Goal: Find specific page/section: Find specific page/section

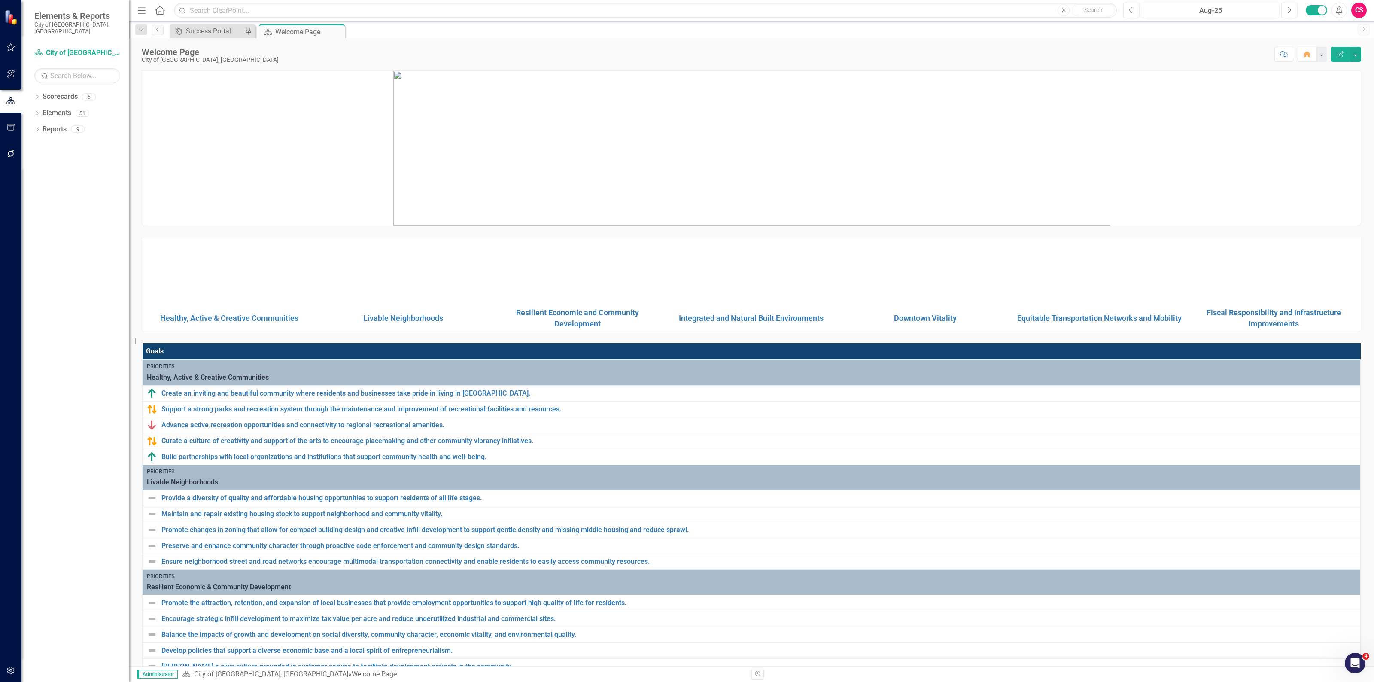
click at [1363, 15] on div "CS" at bounding box center [1358, 10] width 15 height 15
click at [1332, 103] on link "icon.portal Success Portal" at bounding box center [1332, 107] width 68 height 16
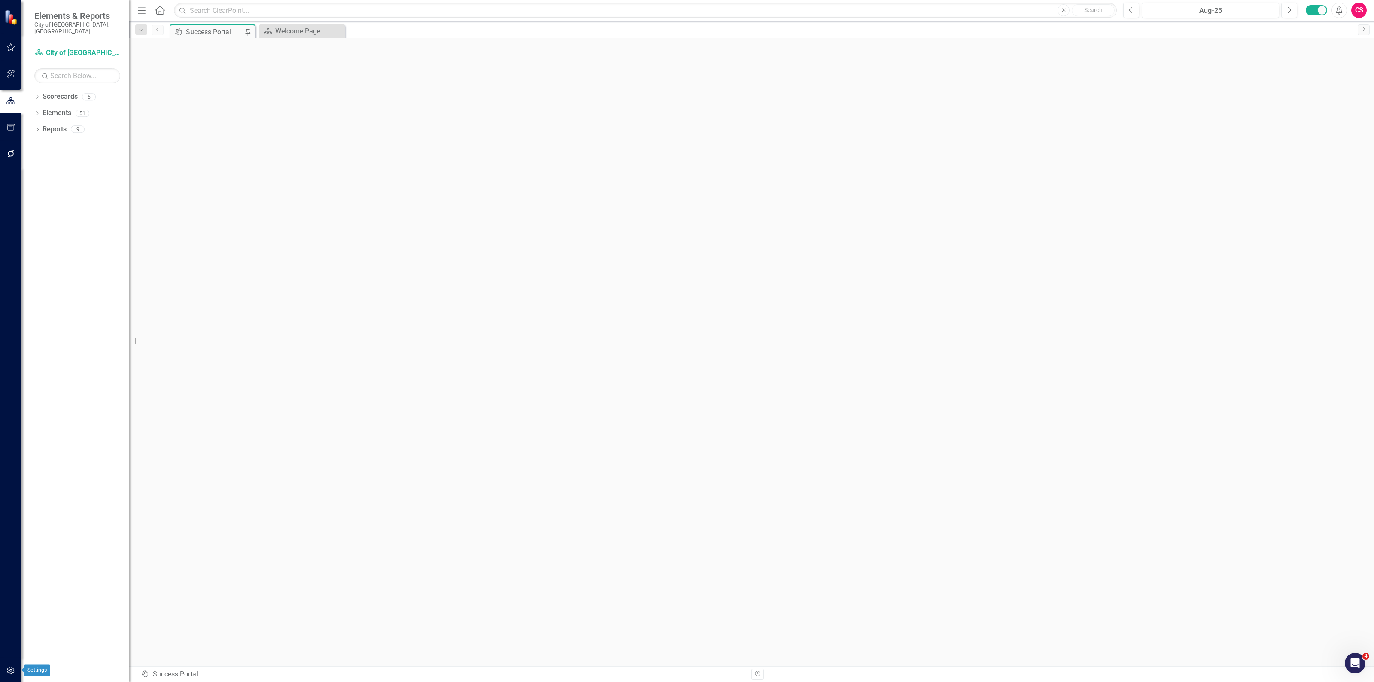
click at [7, 666] on button "button" at bounding box center [10, 671] width 19 height 18
click at [57, 62] on link "Manage Users" at bounding box center [77, 67] width 86 height 10
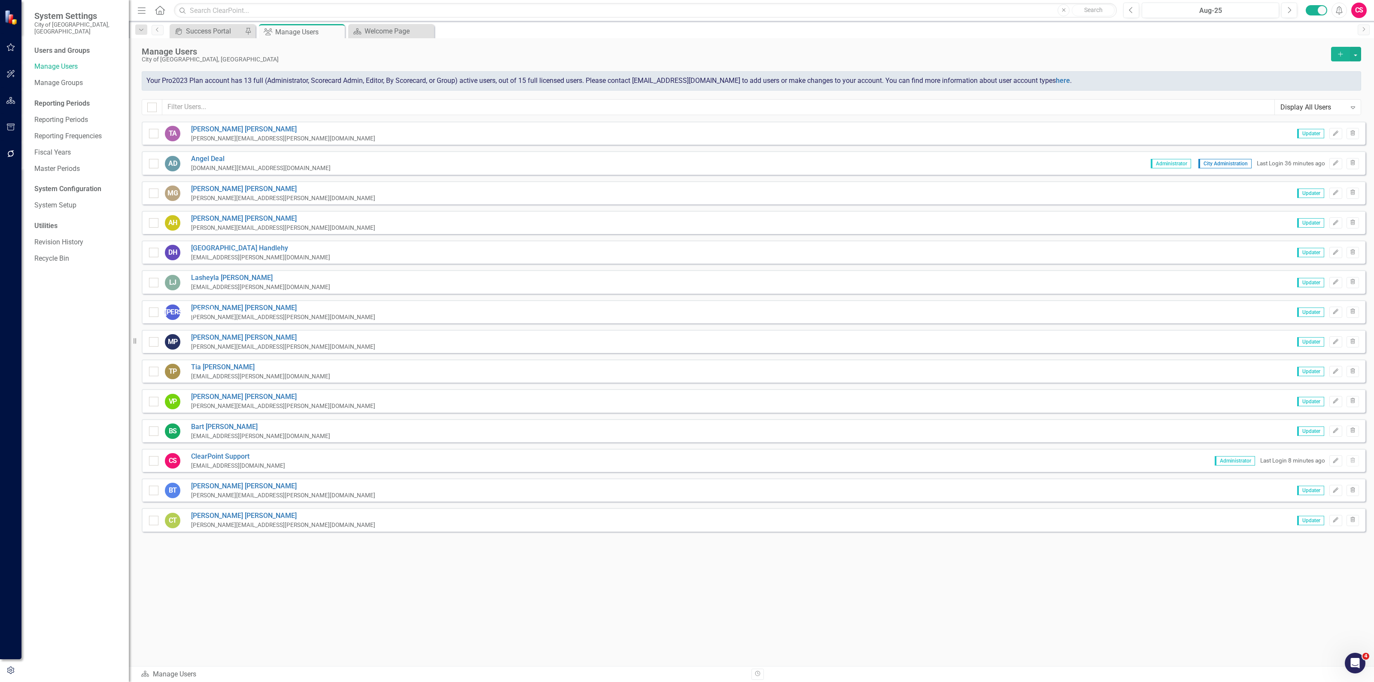
click at [1356, 8] on div "CS" at bounding box center [1358, 10] width 15 height 15
click at [1336, 102] on link "icon.portal Success Portal" at bounding box center [1332, 107] width 68 height 16
